Goal: Book appointment/travel/reservation

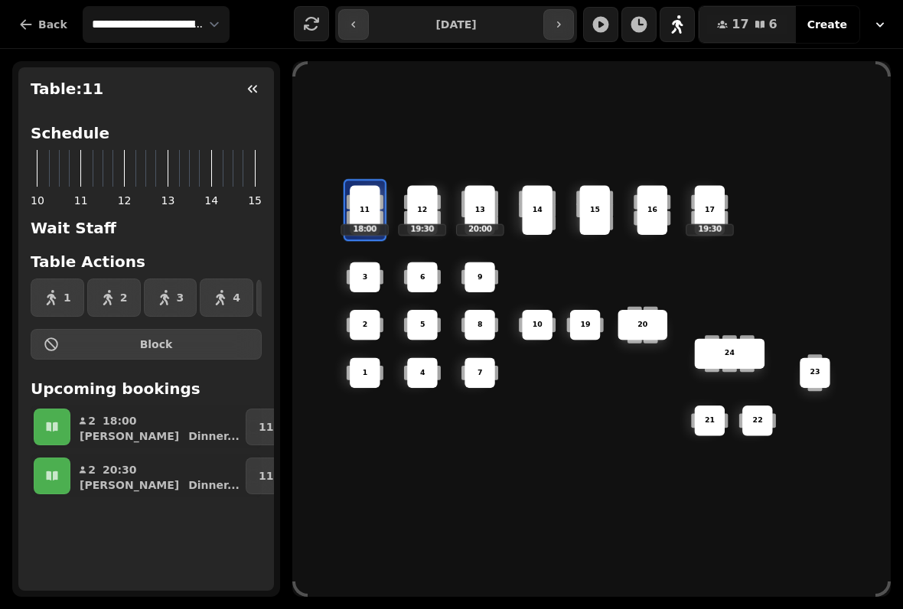
click at [110, 290] on icon "button" at bounding box center [107, 297] width 15 height 15
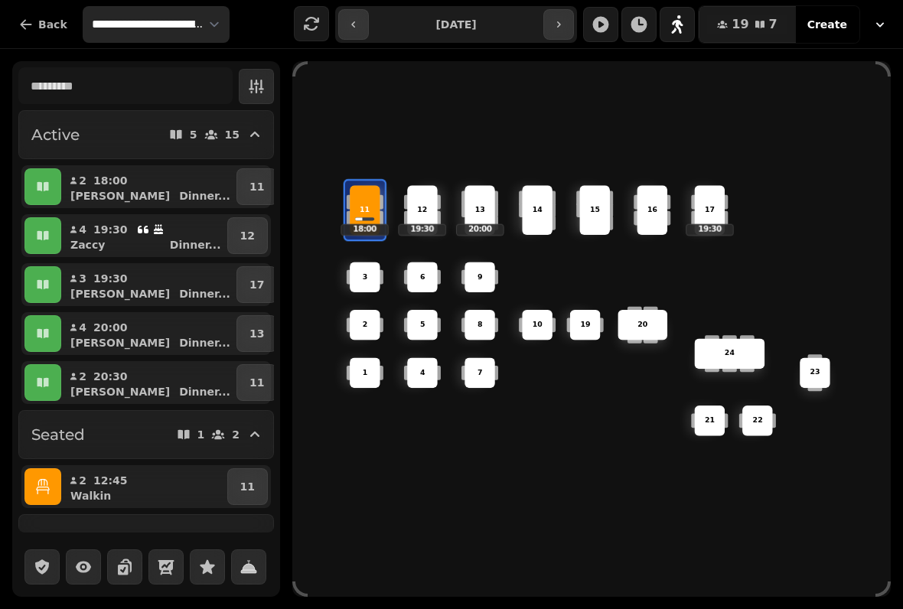
click at [160, 24] on select "**********" at bounding box center [156, 24] width 147 height 37
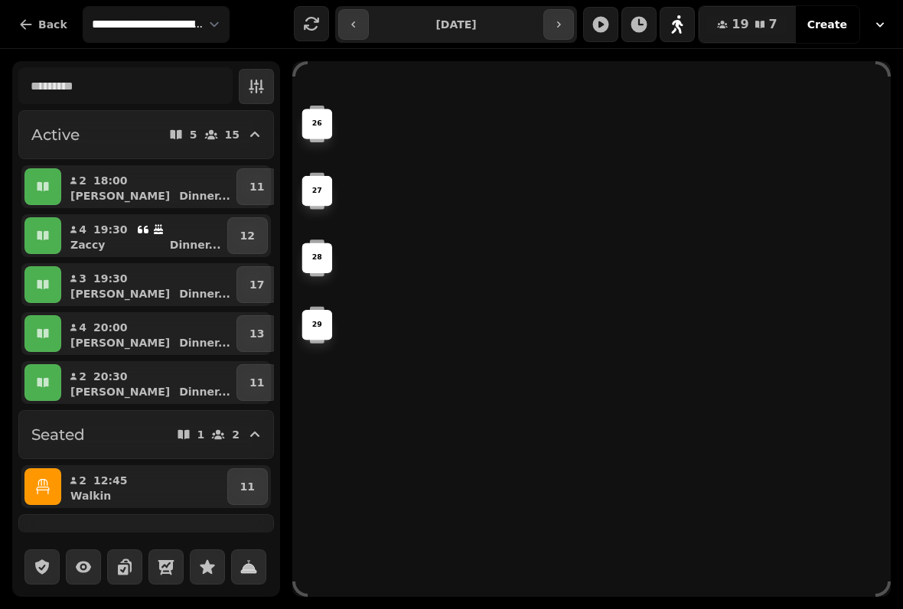
click at [318, 188] on p "27" at bounding box center [317, 191] width 10 height 11
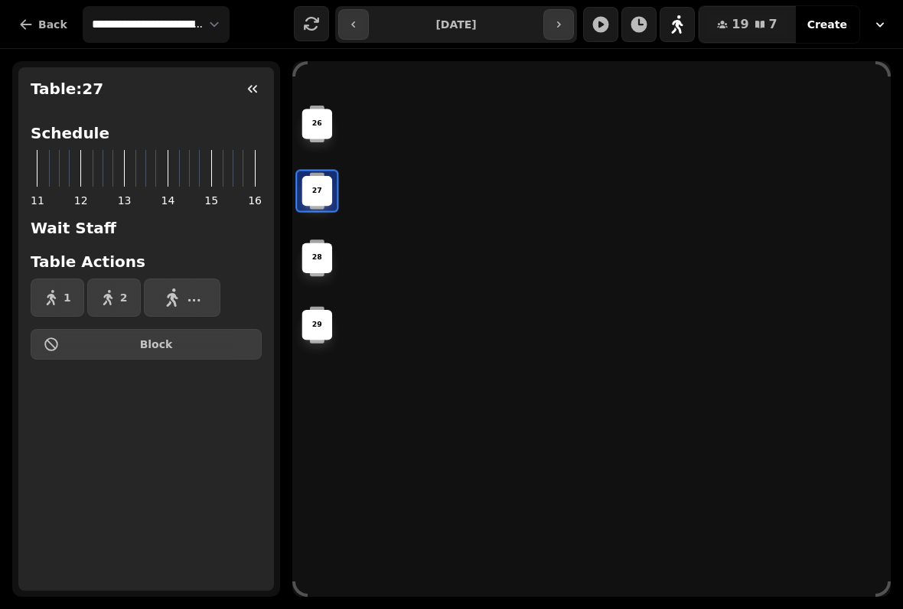
click at [114, 286] on button "2" at bounding box center [114, 298] width 54 height 38
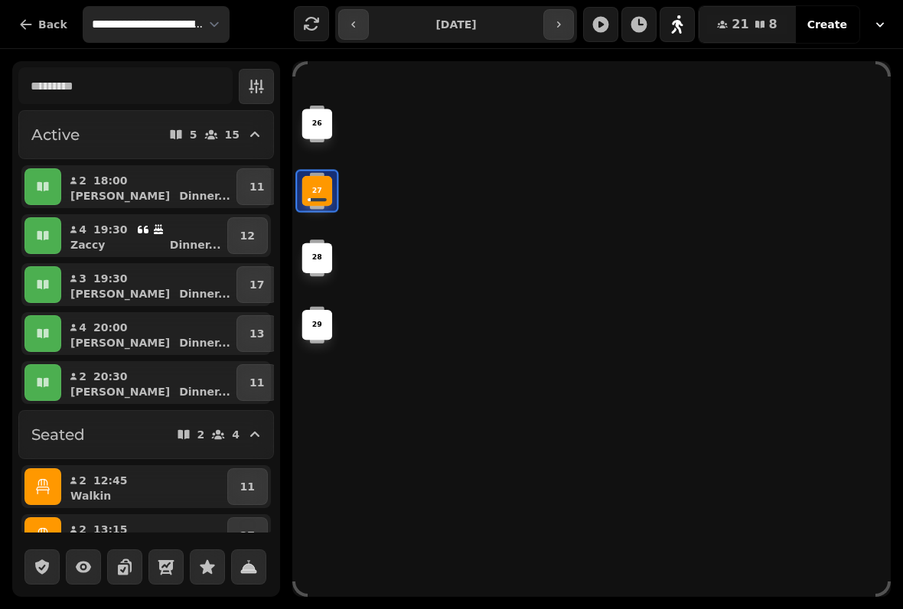
click at [168, 41] on select "**********" at bounding box center [156, 24] width 147 height 37
select select "**********"
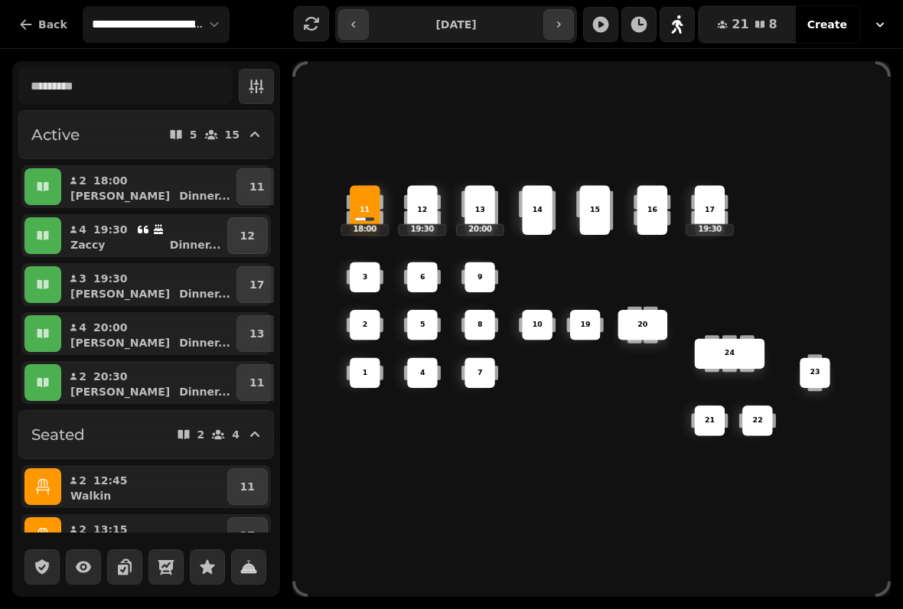
click at [565, 21] on icon "button" at bounding box center [559, 24] width 12 height 12
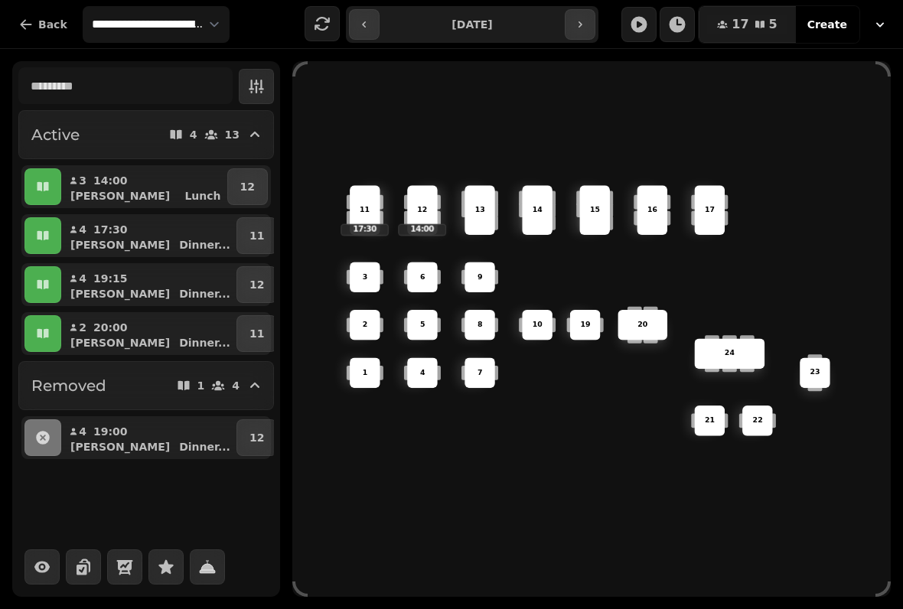
click at [587, 17] on button "button" at bounding box center [580, 24] width 31 height 31
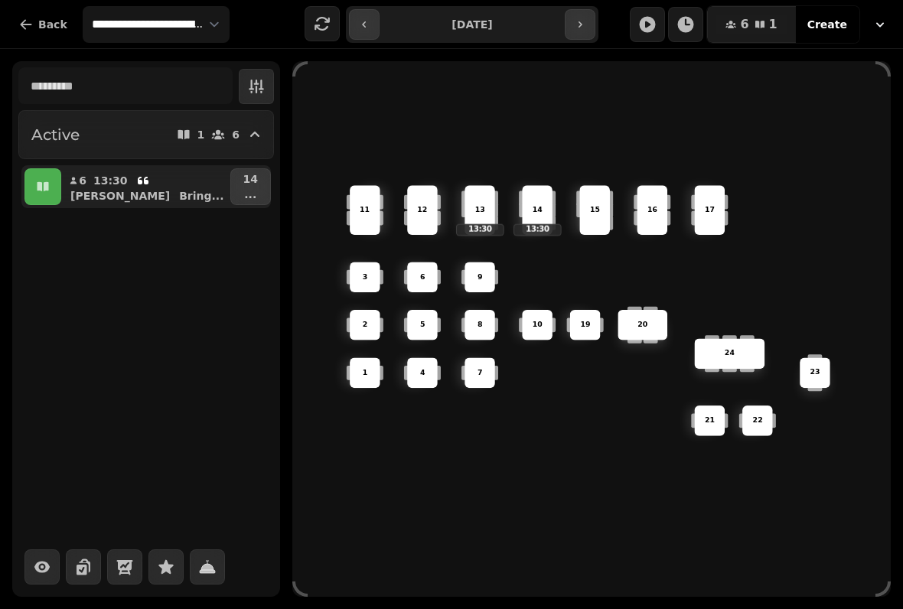
click at [356, 17] on button "button" at bounding box center [364, 24] width 31 height 31
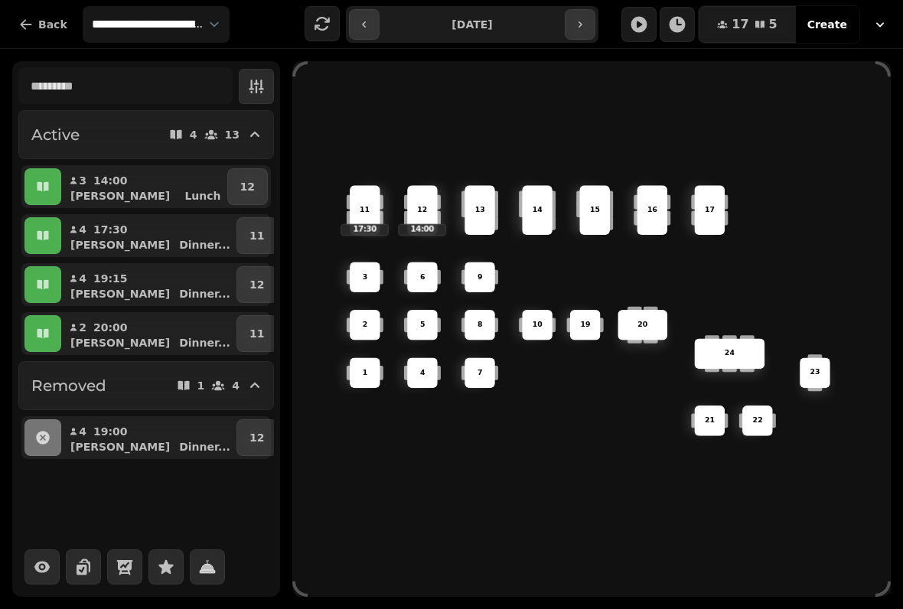
click at [580, 24] on icon "button" at bounding box center [580, 24] width 12 height 12
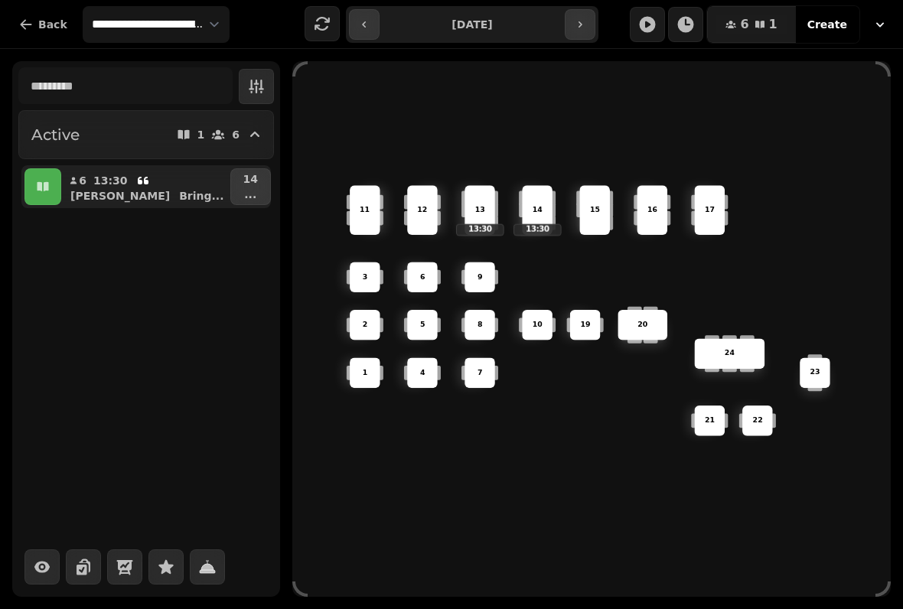
click at [582, 22] on icon "button" at bounding box center [580, 24] width 12 height 12
click at [583, 19] on icon "button" at bounding box center [580, 24] width 12 height 12
click at [354, 19] on button "button" at bounding box center [364, 24] width 31 height 31
click at [354, 27] on button "button" at bounding box center [364, 24] width 31 height 31
click at [364, 29] on icon "button" at bounding box center [364, 24] width 12 height 12
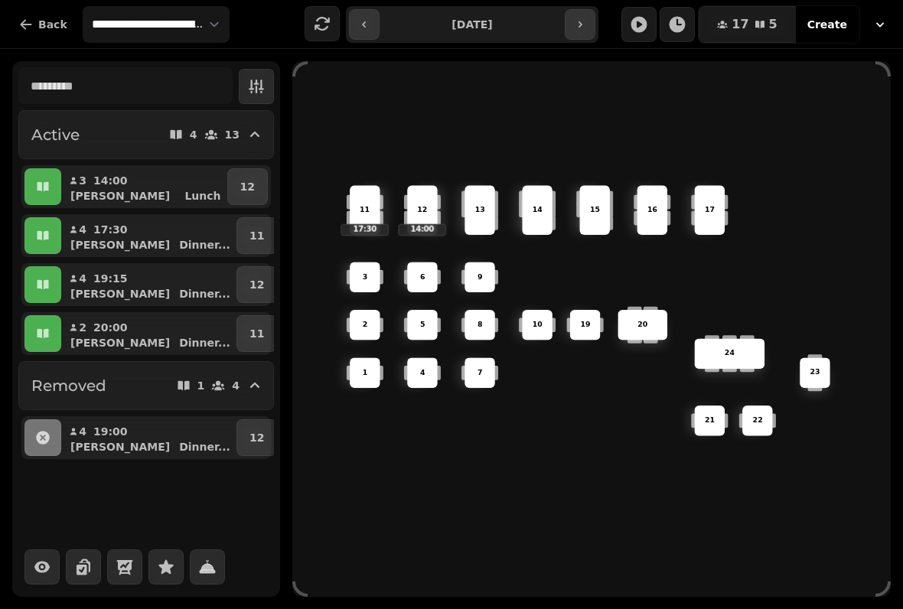
click at [359, 21] on icon "button" at bounding box center [364, 24] width 12 height 12
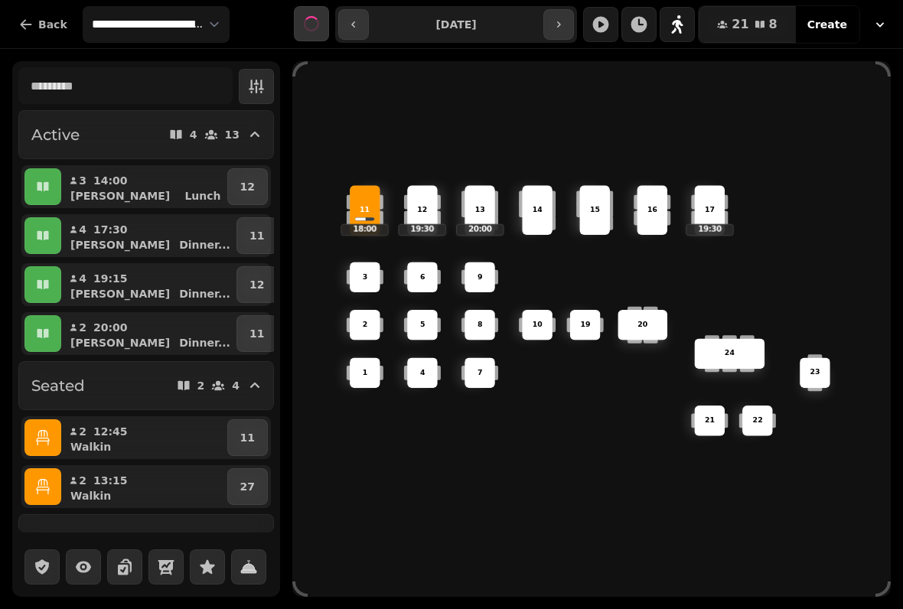
type input "**********"
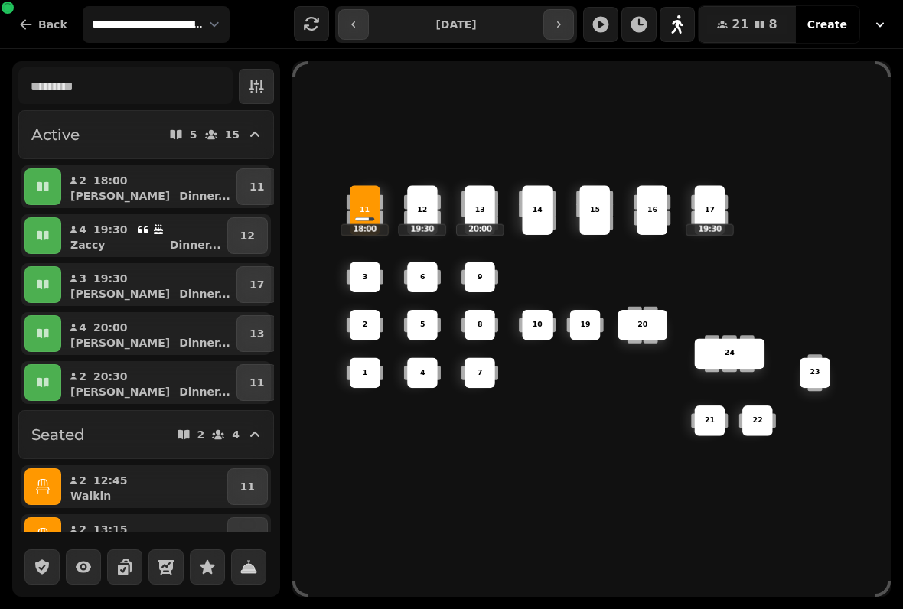
click at [544, 312] on div "10" at bounding box center [537, 325] width 31 height 31
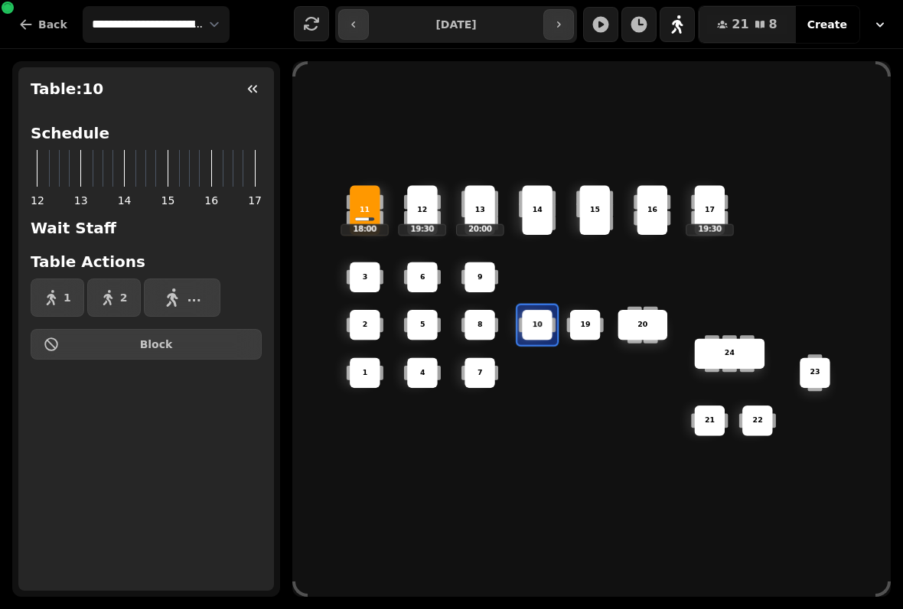
click at [59, 293] on button "1" at bounding box center [58, 298] width 54 height 38
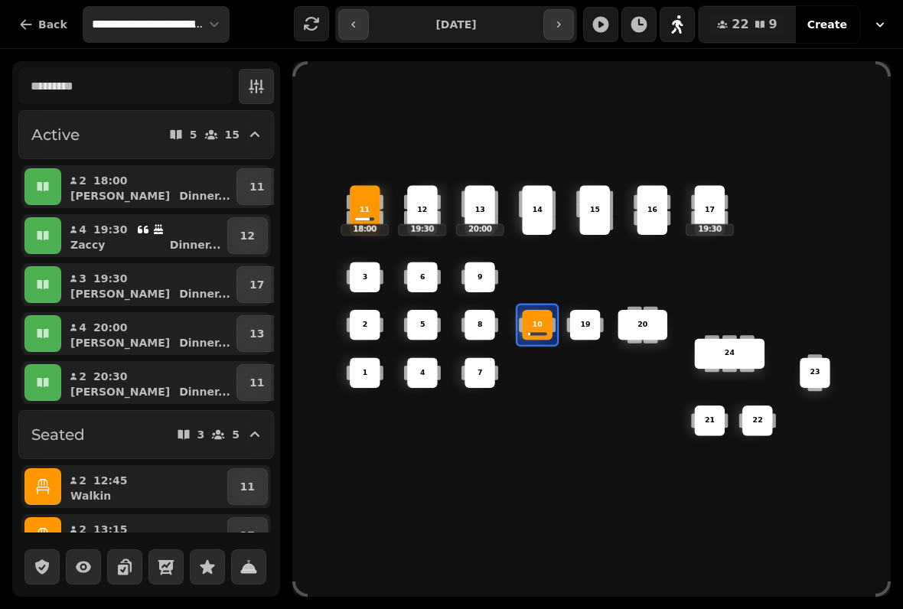
click at [149, 25] on select "**********" at bounding box center [156, 24] width 147 height 37
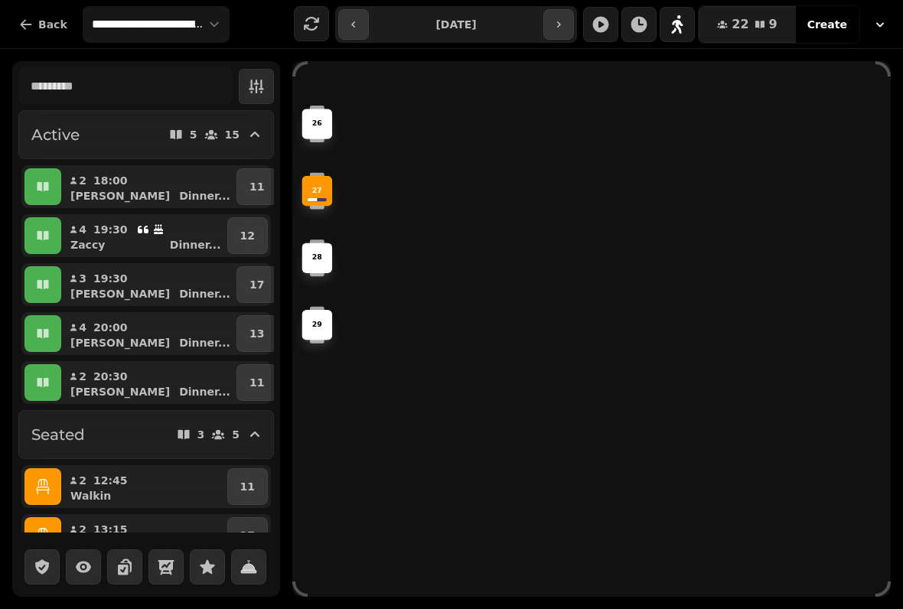
click at [324, 176] on div "27" at bounding box center [317, 191] width 31 height 31
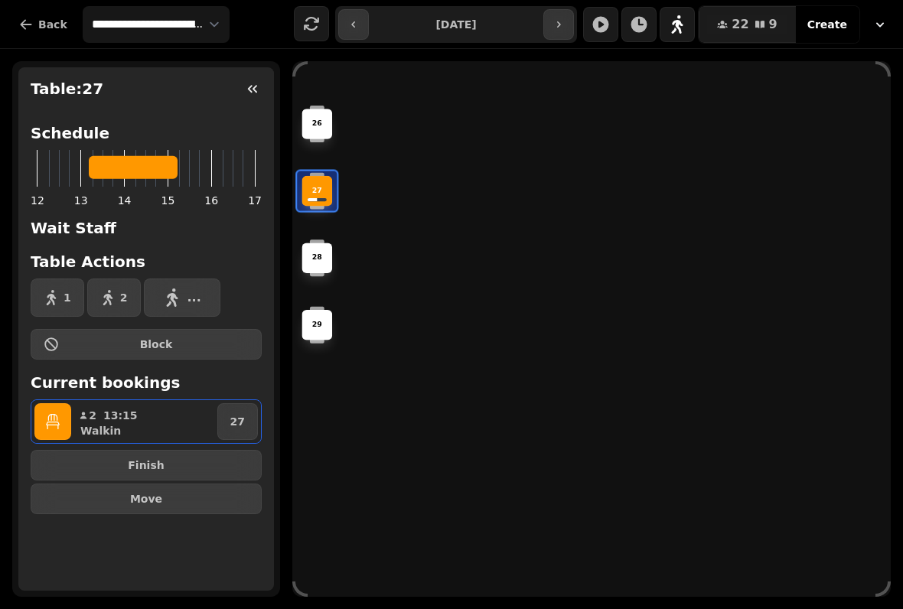
click at [180, 465] on span "Finish" at bounding box center [146, 465] width 205 height 11
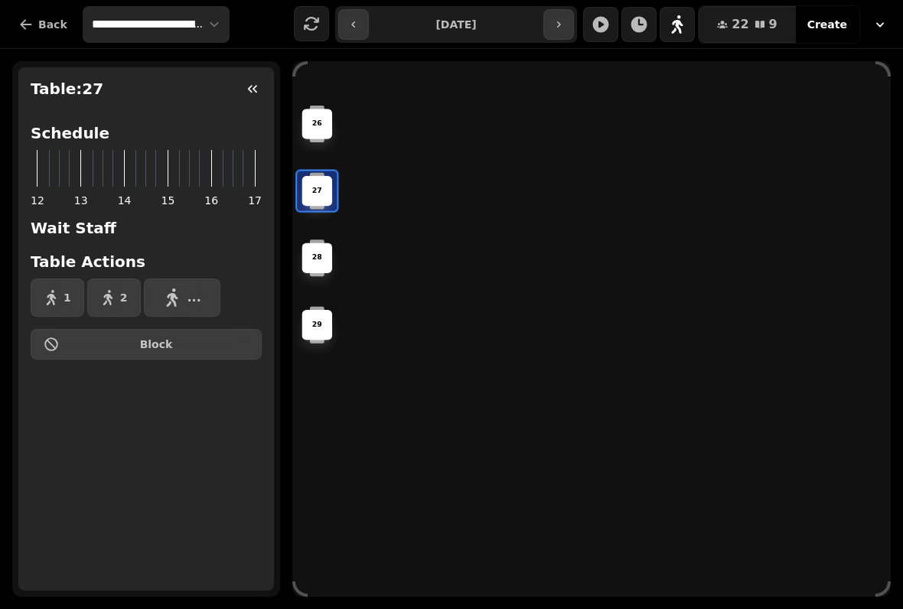
click at [188, 18] on select "**********" at bounding box center [156, 24] width 147 height 37
select select "**********"
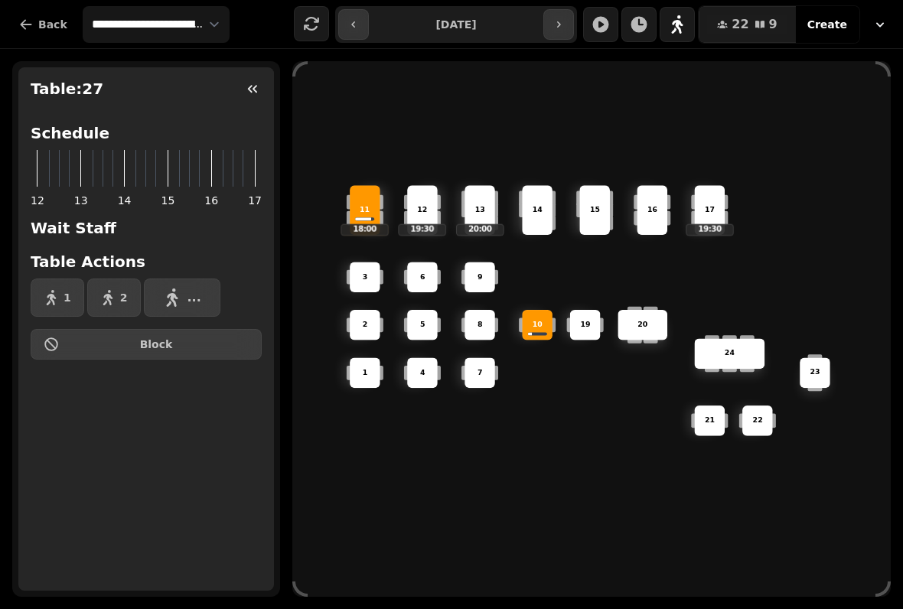
click at [243, 82] on button "button" at bounding box center [252, 88] width 31 height 31
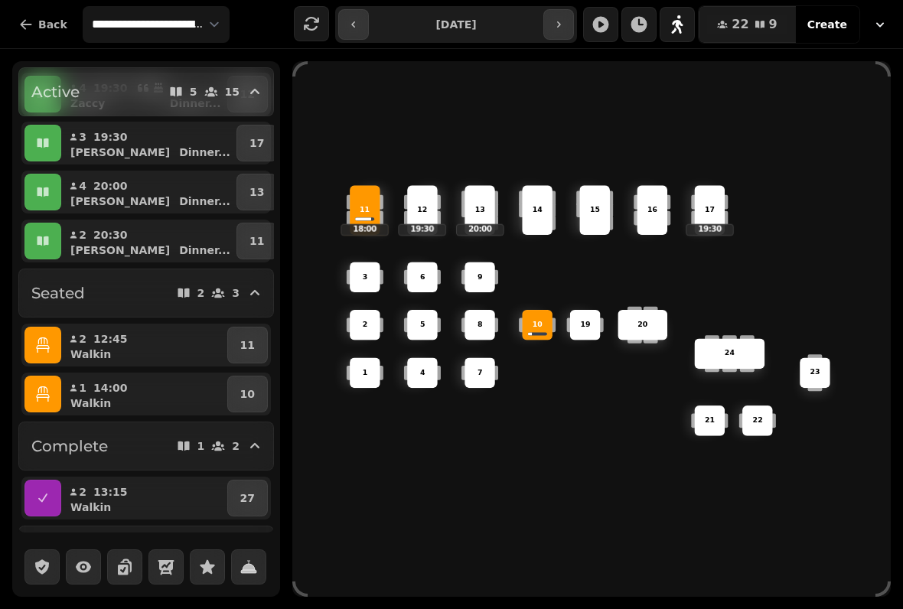
scroll to position [187, 0]
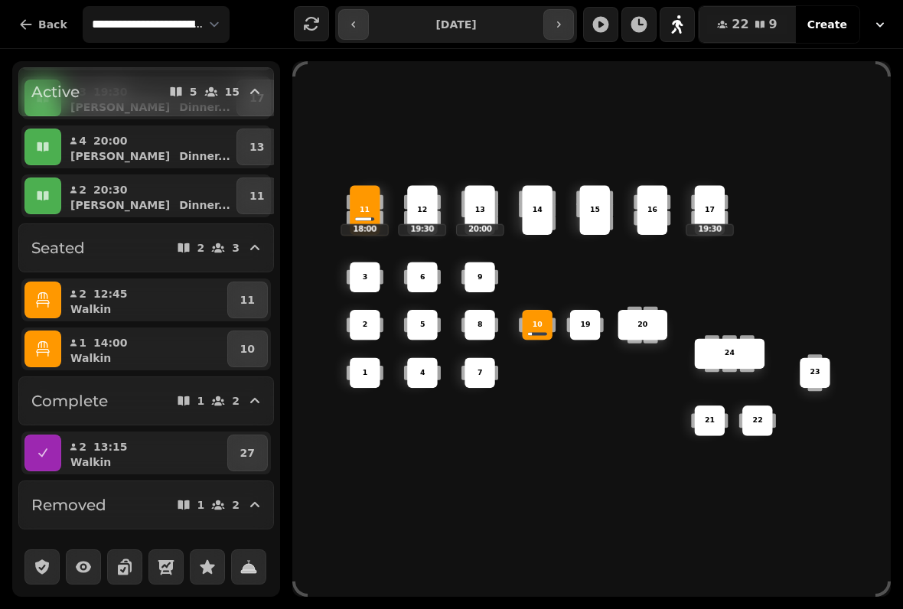
click at [39, 350] on icon "button" at bounding box center [42, 348] width 13 height 15
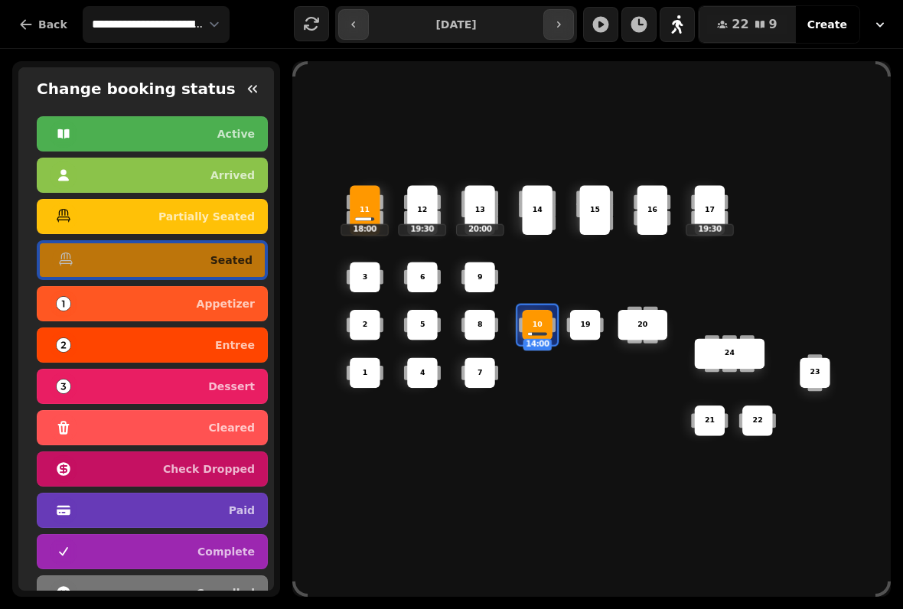
click at [255, 95] on icon "button" at bounding box center [252, 88] width 15 height 15
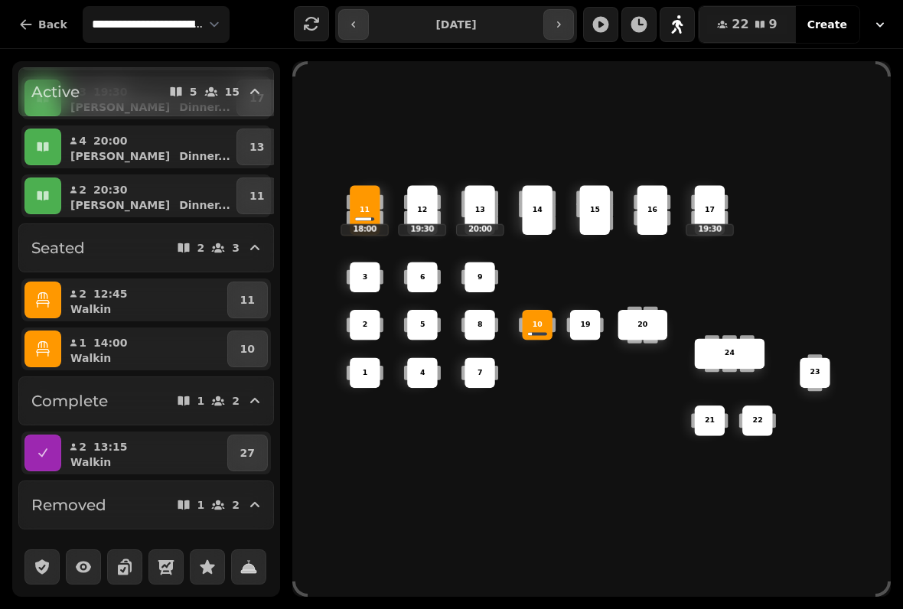
click at [51, 295] on button "button" at bounding box center [42, 300] width 37 height 37
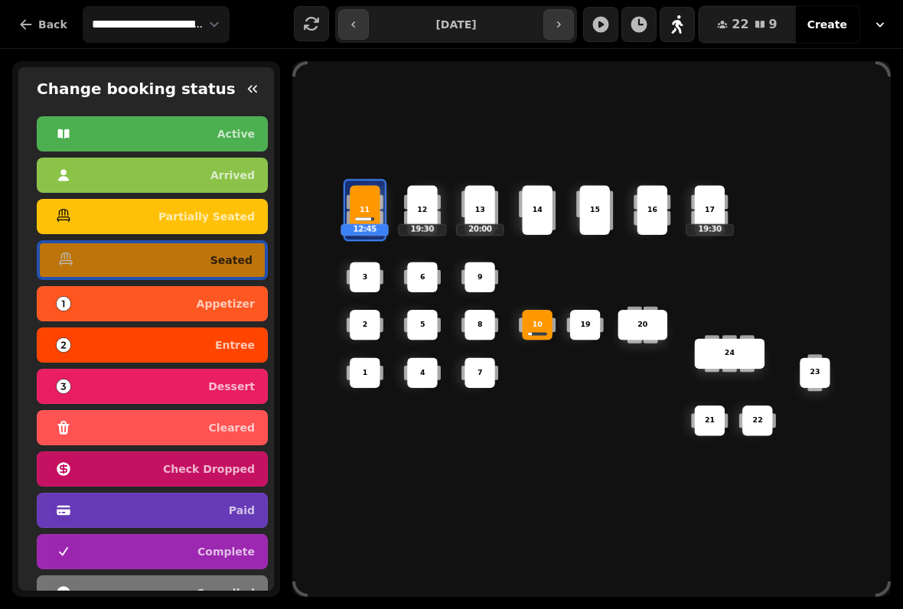
click at [214, 546] on p "complete" at bounding box center [225, 551] width 57 height 11
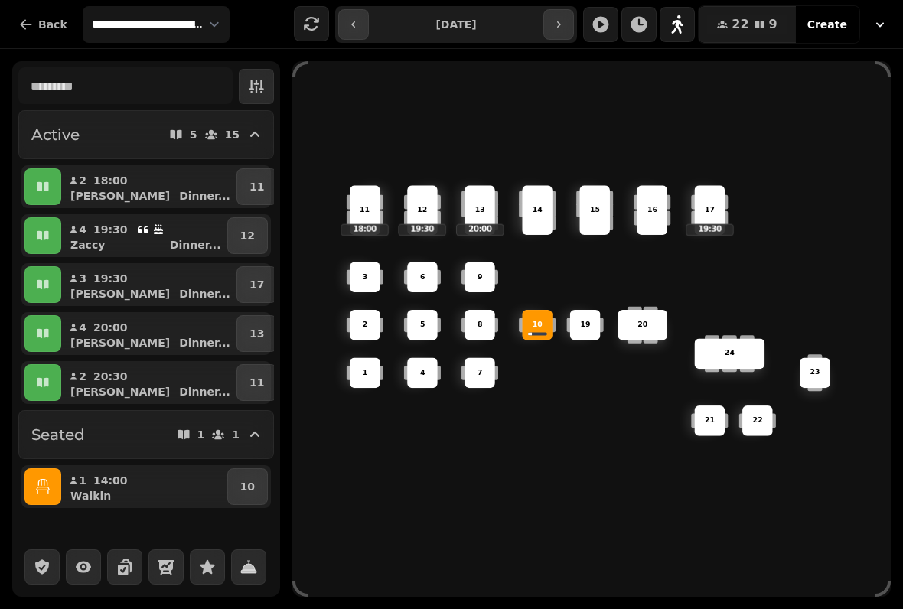
scroll to position [0, 0]
click at [252, 227] on button "12" at bounding box center [247, 235] width 41 height 37
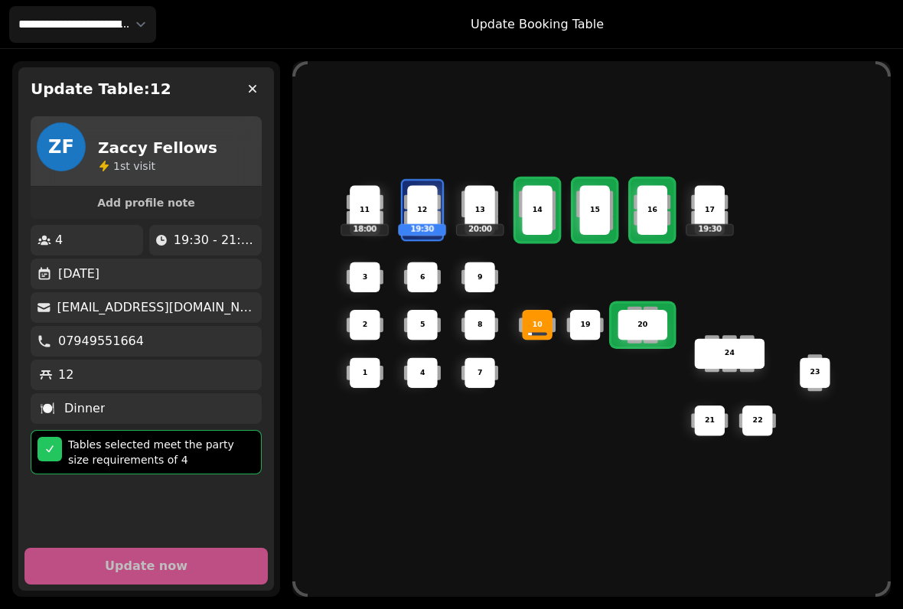
click at [637, 329] on div "20" at bounding box center [643, 325] width 50 height 31
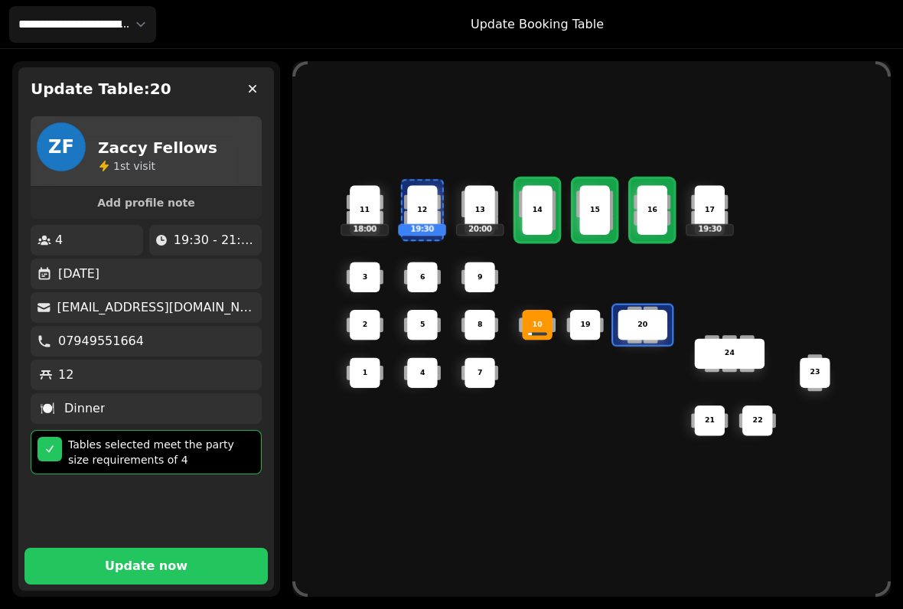
click at [216, 549] on button "Update now" at bounding box center [145, 566] width 243 height 37
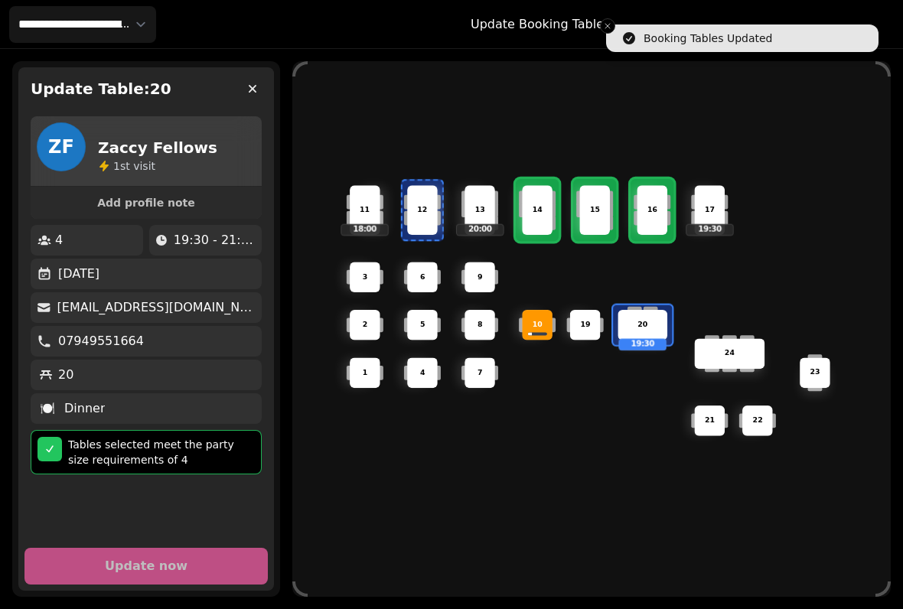
click at [260, 90] on button "button" at bounding box center [252, 88] width 31 height 31
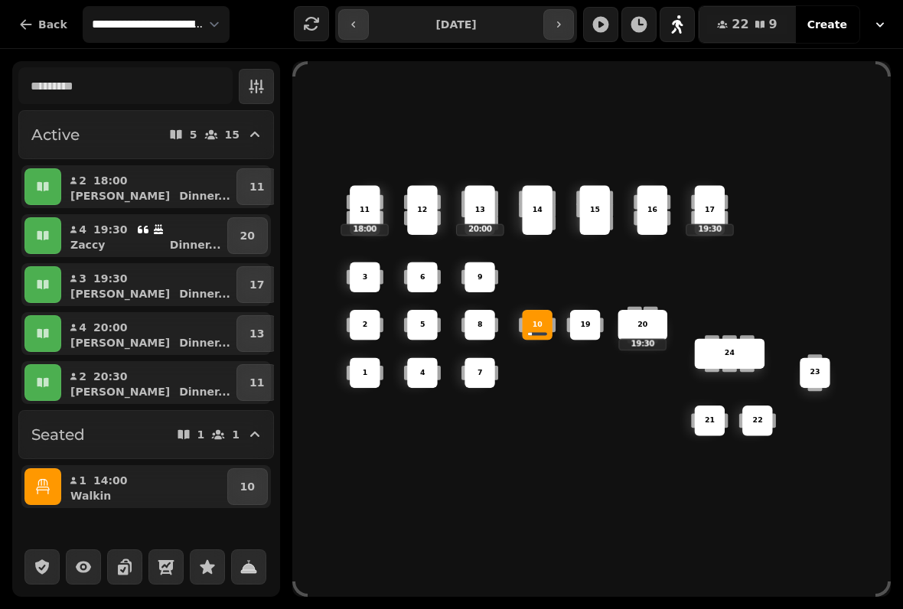
click at [265, 229] on button "20" at bounding box center [247, 235] width 41 height 37
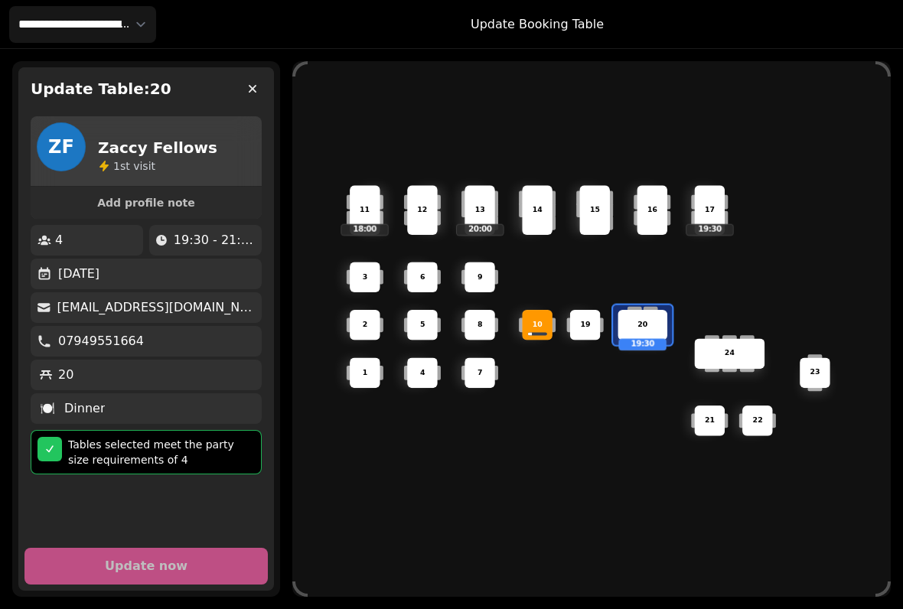
click at [244, 96] on button "button" at bounding box center [252, 88] width 31 height 31
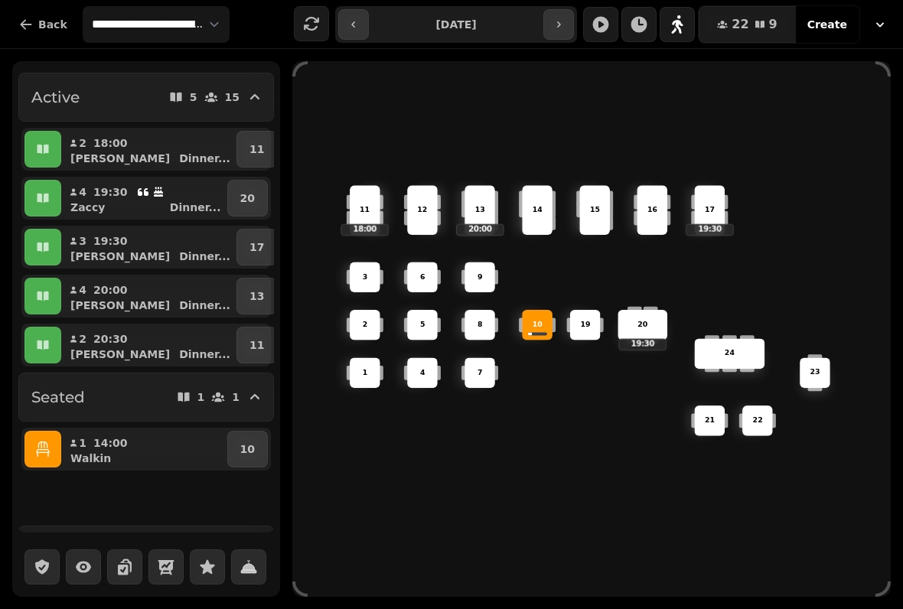
scroll to position [21, 0]
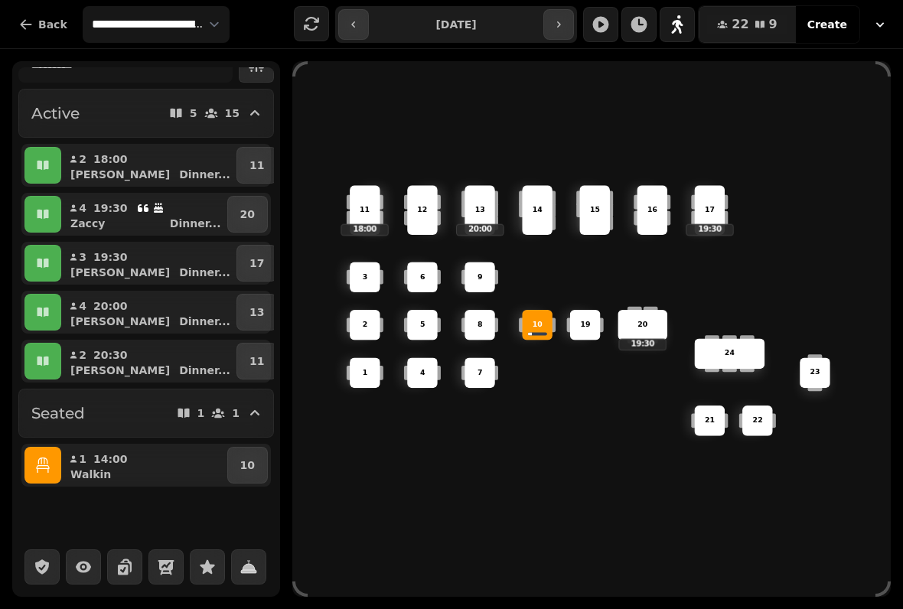
click at [248, 156] on button "11" at bounding box center [256, 165] width 41 height 37
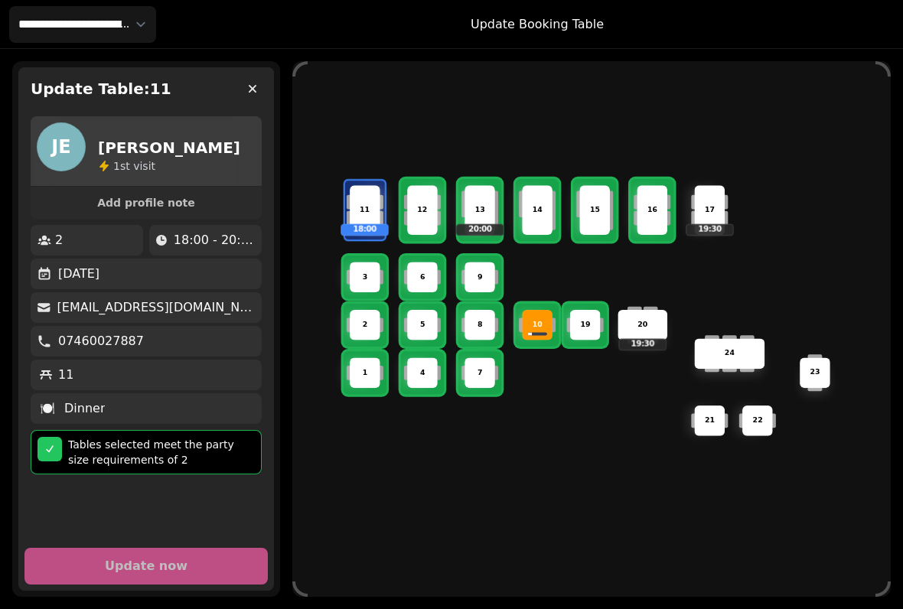
click at [358, 310] on div "2" at bounding box center [365, 325] width 31 height 31
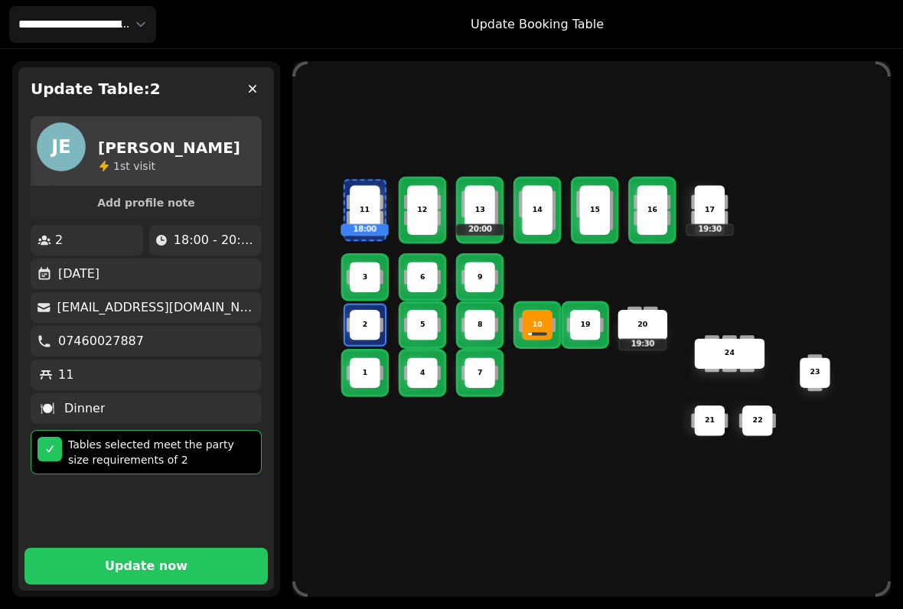
click at [367, 262] on div "3" at bounding box center [365, 277] width 31 height 31
click at [357, 310] on div "2" at bounding box center [365, 325] width 31 height 31
click at [155, 560] on p "Update now" at bounding box center [146, 566] width 83 height 12
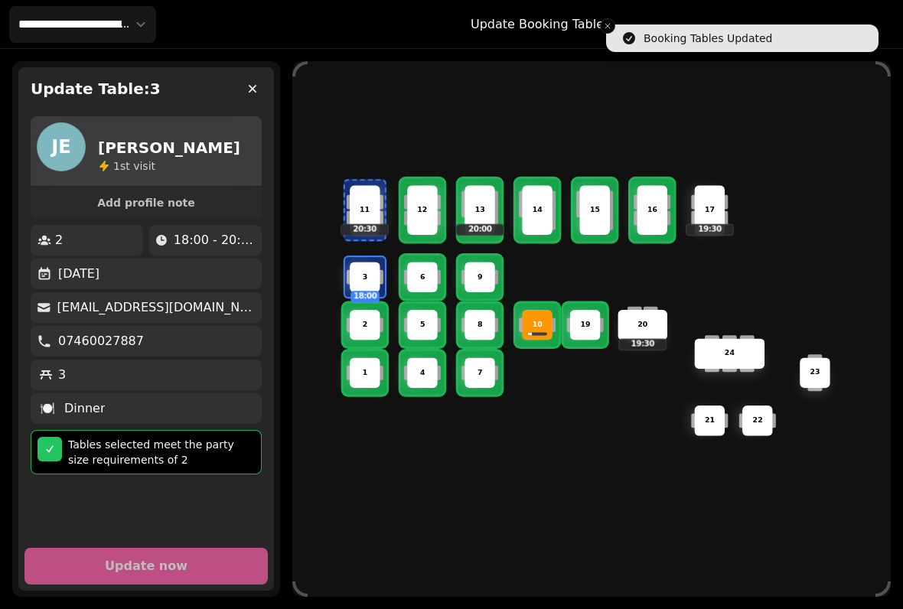
click at [251, 83] on icon "button" at bounding box center [252, 88] width 15 height 15
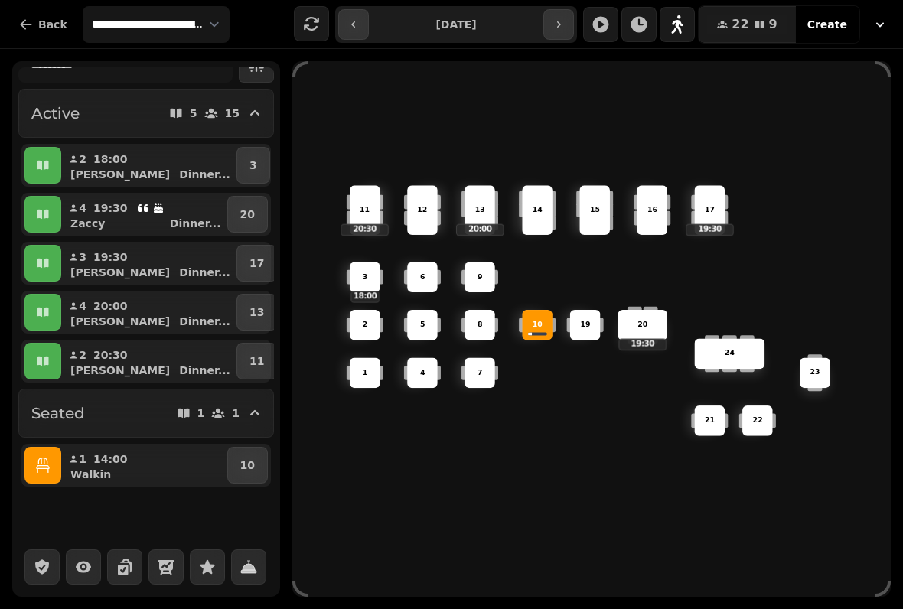
click at [249, 259] on p "17" at bounding box center [256, 263] width 15 height 15
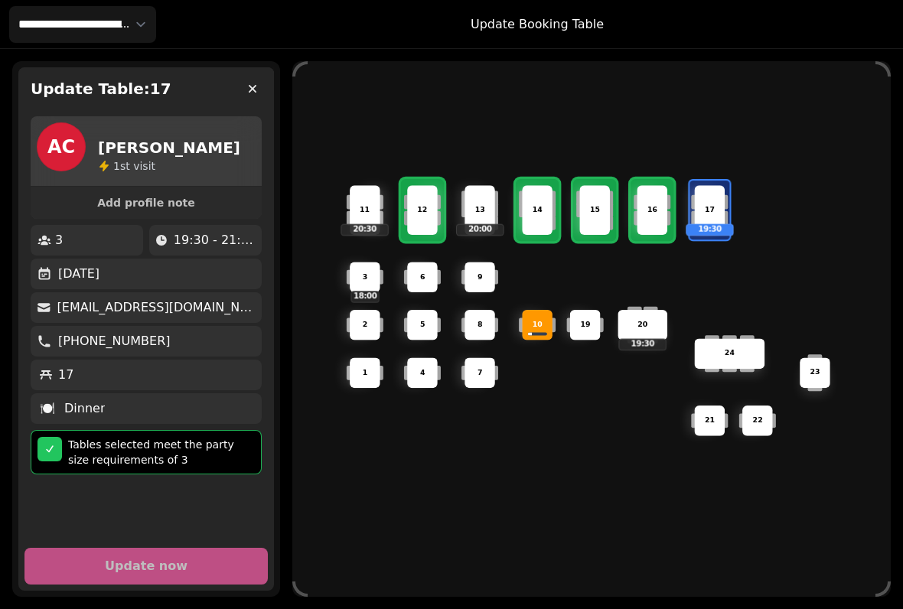
click at [357, 199] on div "11 20:30" at bounding box center [365, 210] width 31 height 50
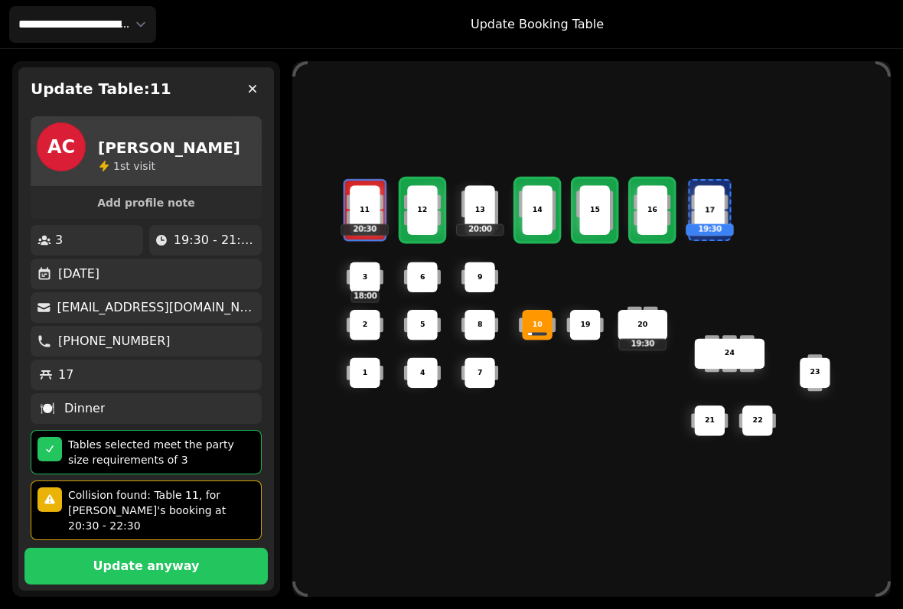
click at [146, 560] on p "Update anyway" at bounding box center [146, 566] width 106 height 12
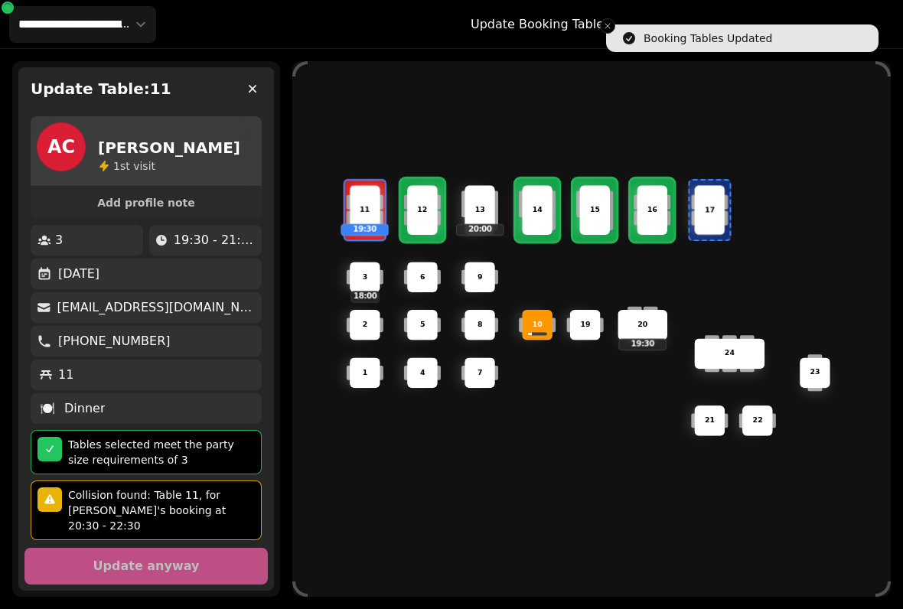
click at [247, 80] on button "button" at bounding box center [252, 88] width 31 height 31
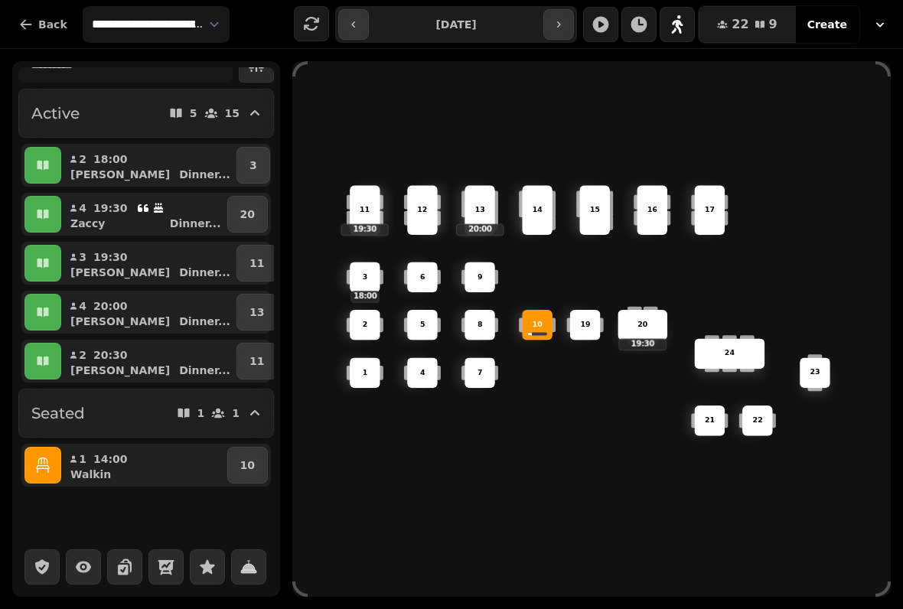
click at [249, 310] on p "13" at bounding box center [256, 312] width 15 height 15
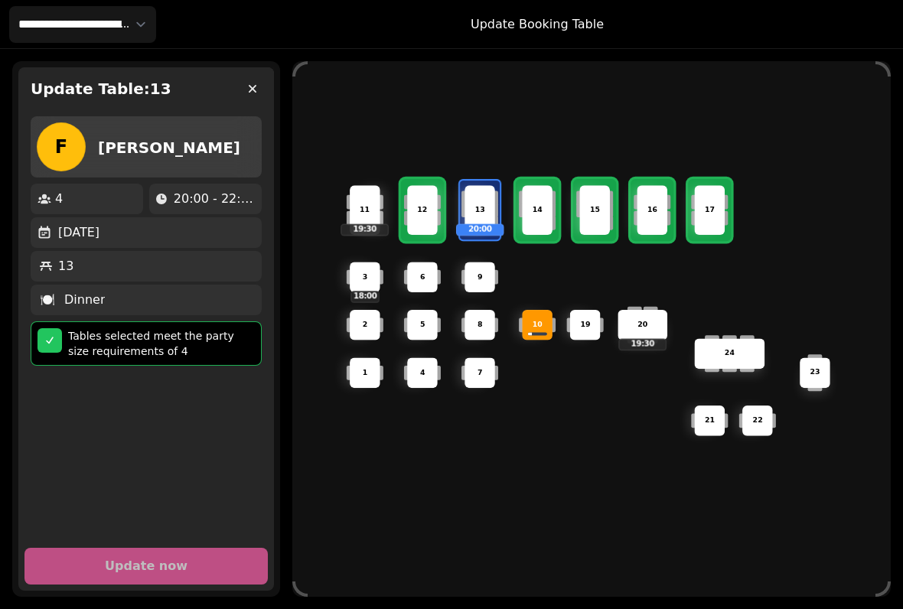
click at [262, 81] on button "button" at bounding box center [252, 88] width 31 height 31
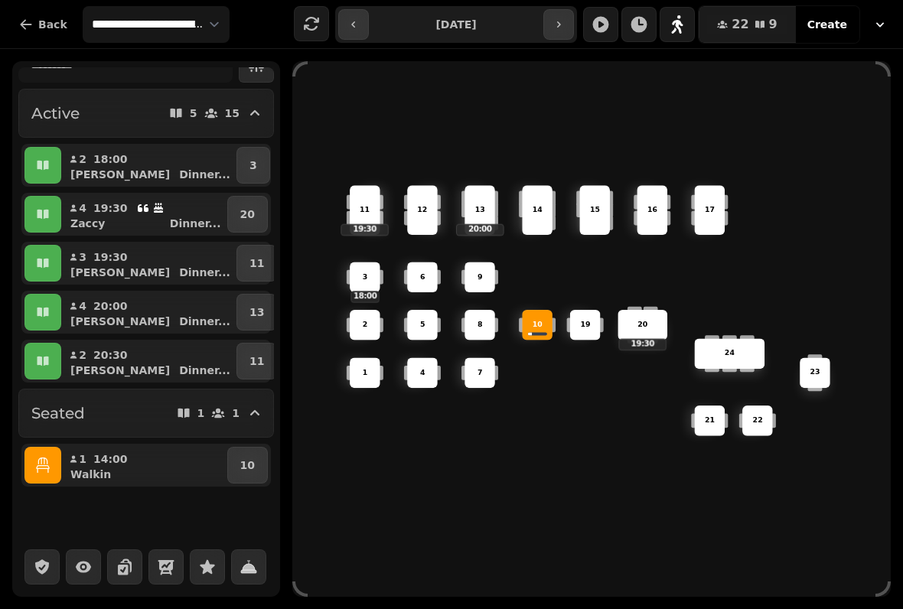
click at [249, 357] on p "11" at bounding box center [256, 361] width 15 height 15
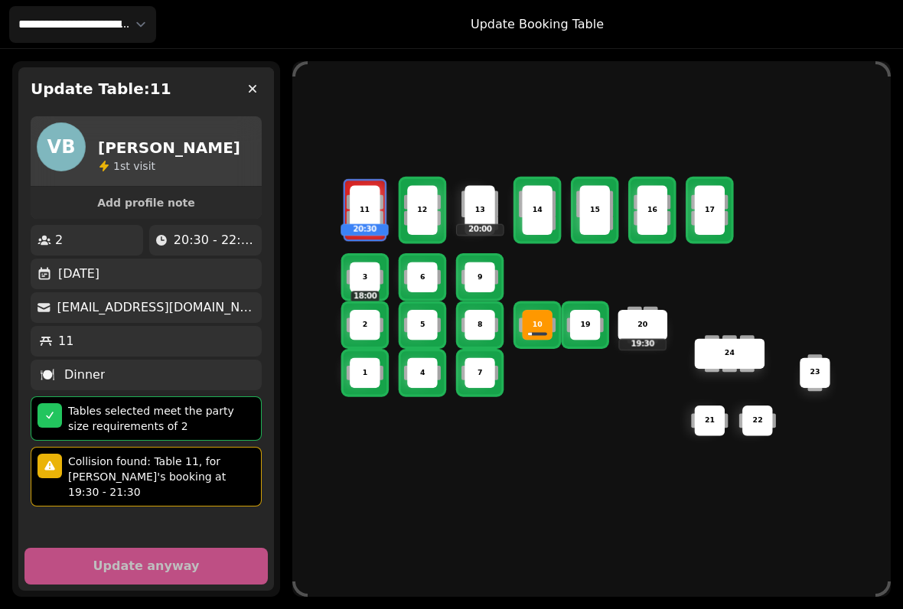
click at [420, 272] on p "6" at bounding box center [422, 277] width 5 height 11
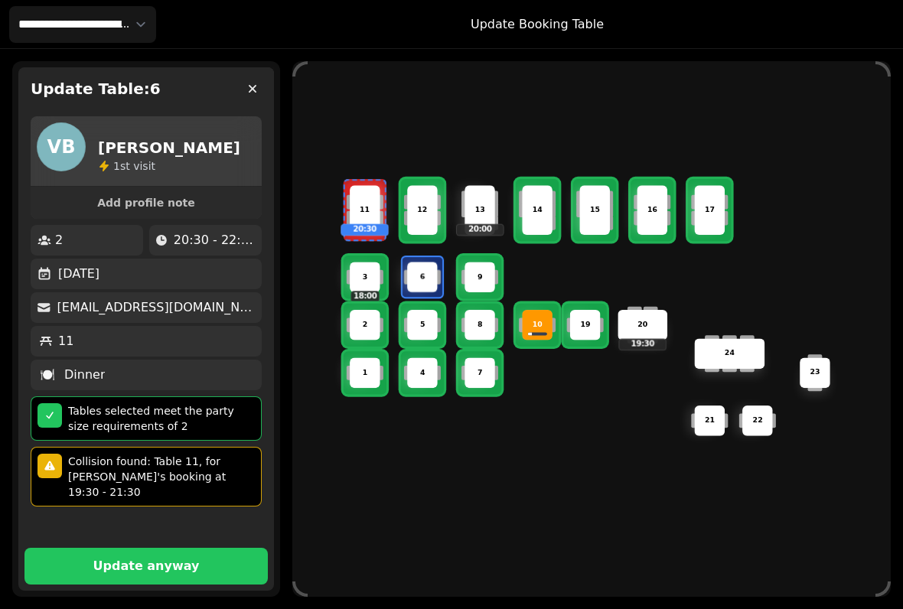
click at [123, 560] on p "Update anyway" at bounding box center [146, 566] width 106 height 12
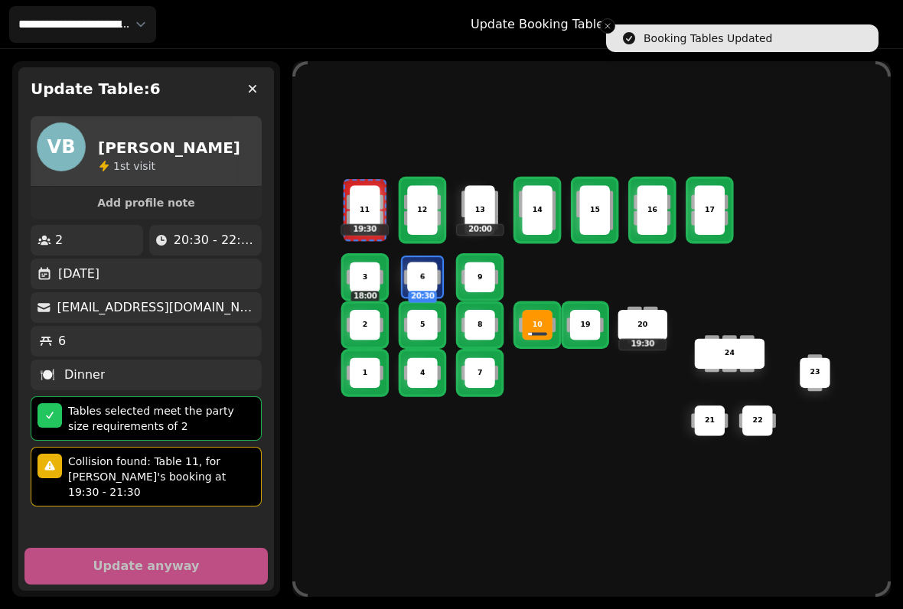
click at [247, 90] on icon "button" at bounding box center [252, 88] width 15 height 15
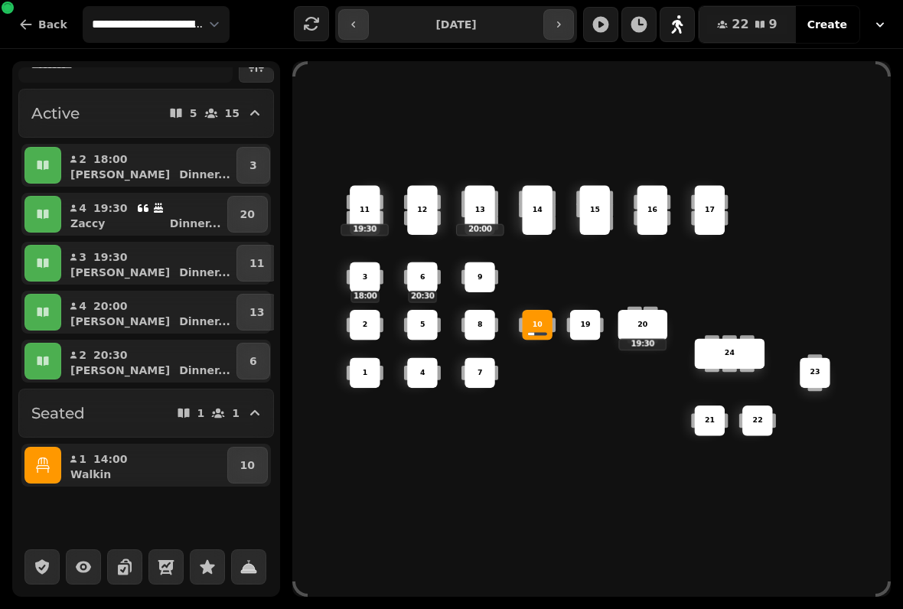
click at [49, 461] on icon "button" at bounding box center [42, 465] width 15 height 15
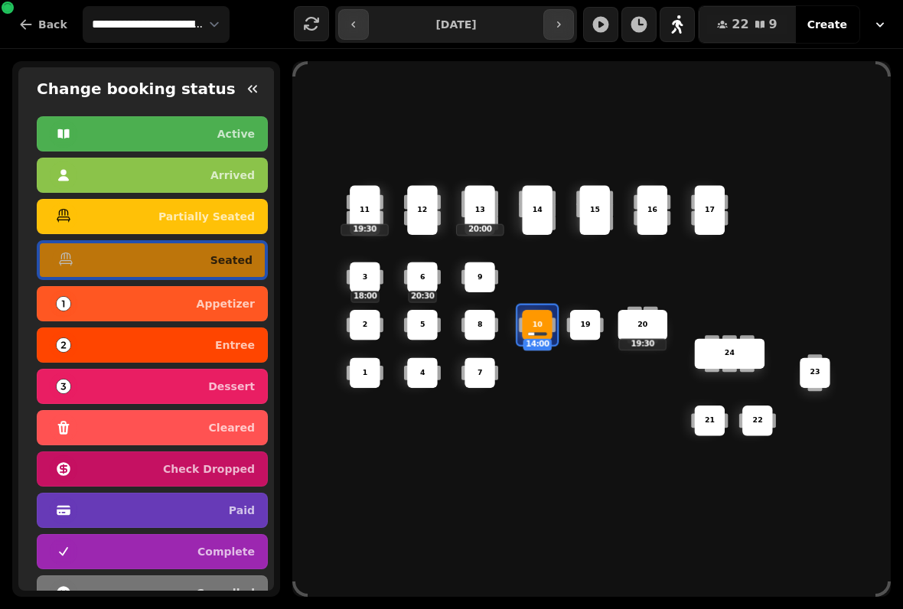
click at [214, 552] on p "complete" at bounding box center [225, 551] width 57 height 11
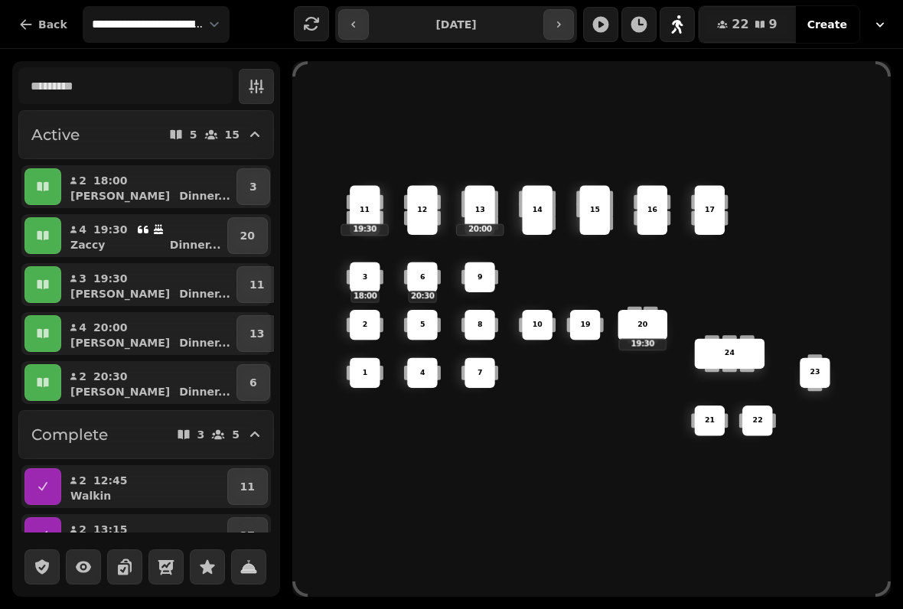
scroll to position [0, 0]
click at [576, 459] on div "6 20:30 14 4 8 5 20 19:30 24 19 17 9 15 1 21 3 18:00 16 22 10 11 19:30 2 7 23 1…" at bounding box center [591, 329] width 598 height 479
